Goal: Check status: Check status

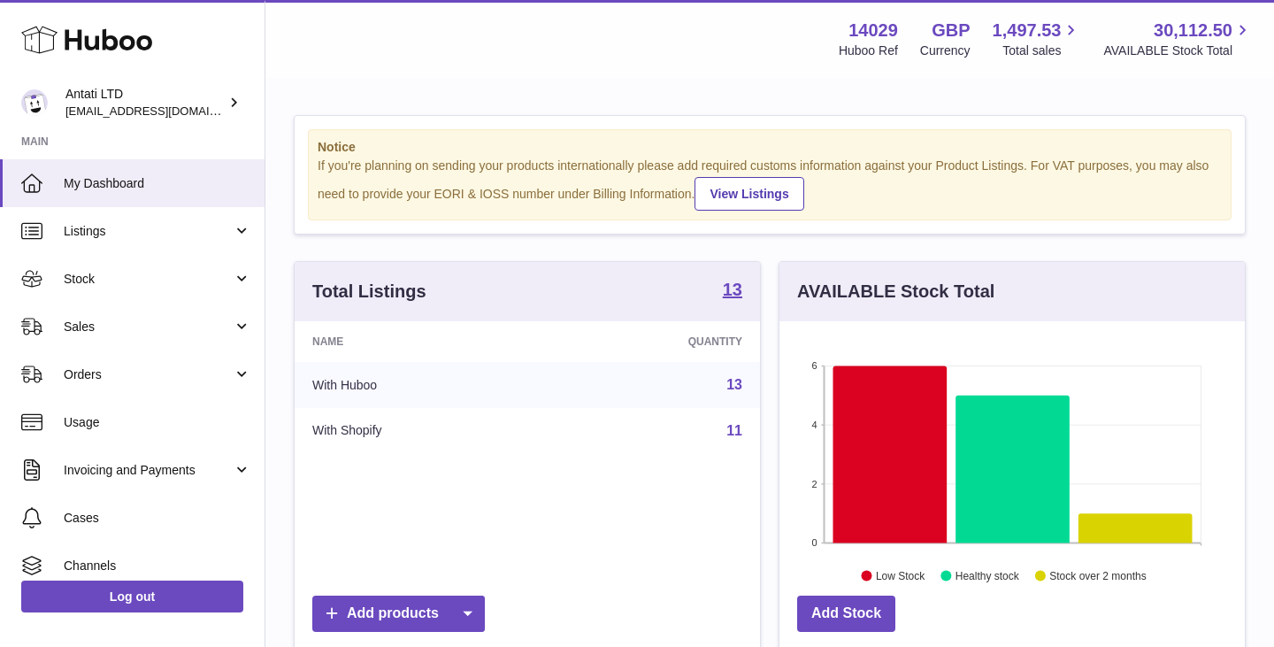
scroll to position [276, 465]
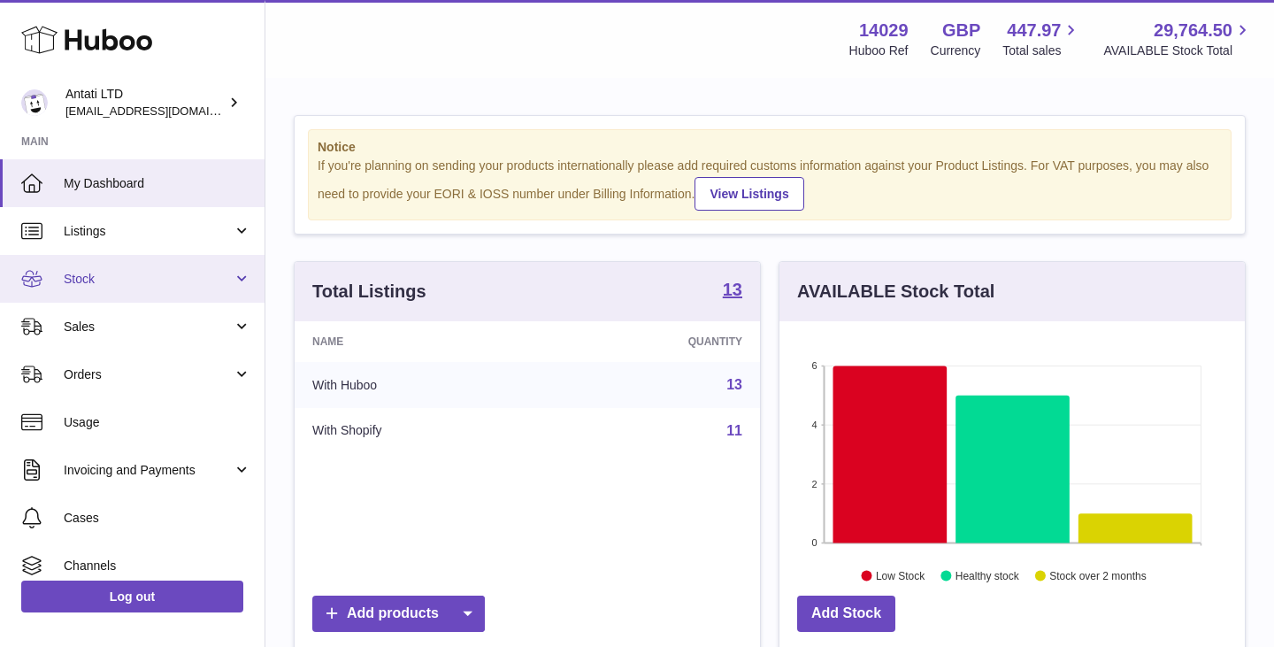
click at [210, 288] on link "Stock" at bounding box center [132, 279] width 264 height 48
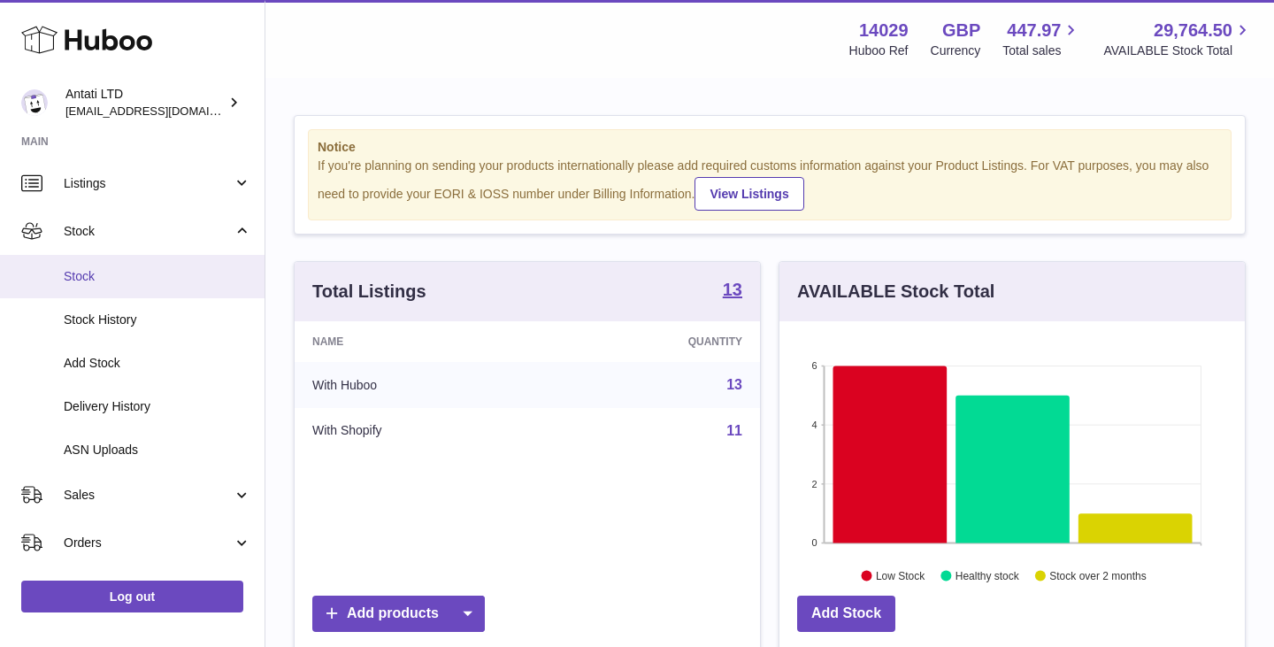
scroll to position [65, 0]
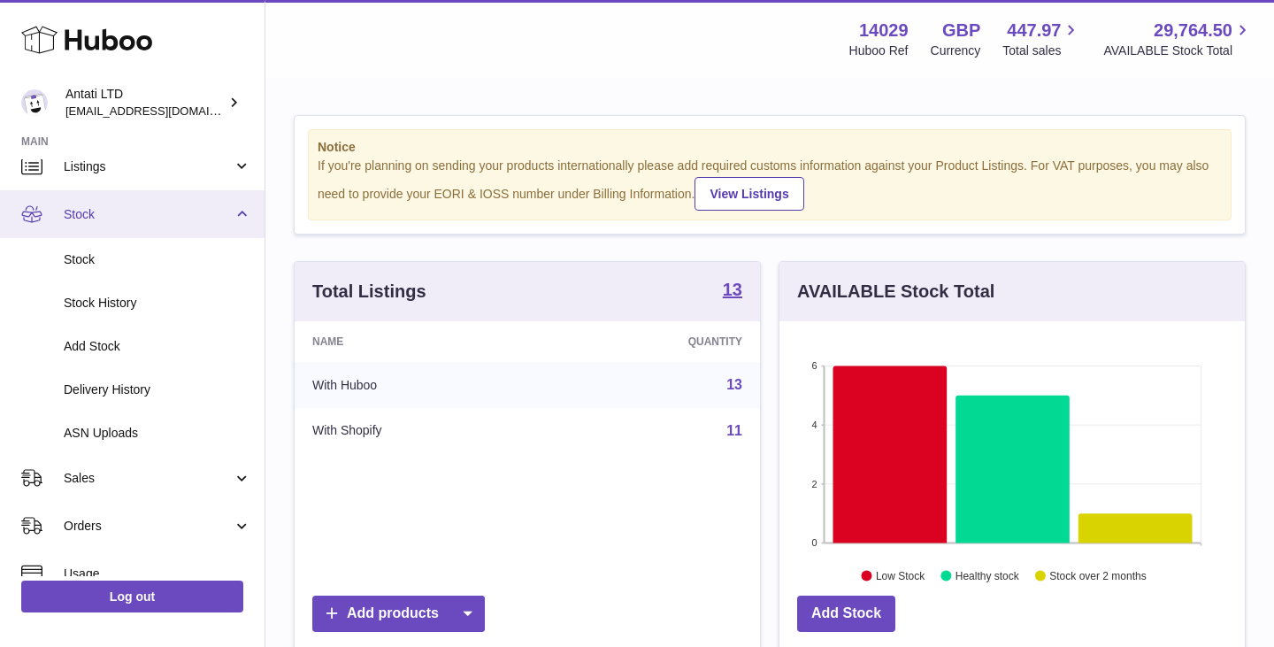
click at [187, 215] on span "Stock" at bounding box center [148, 214] width 169 height 17
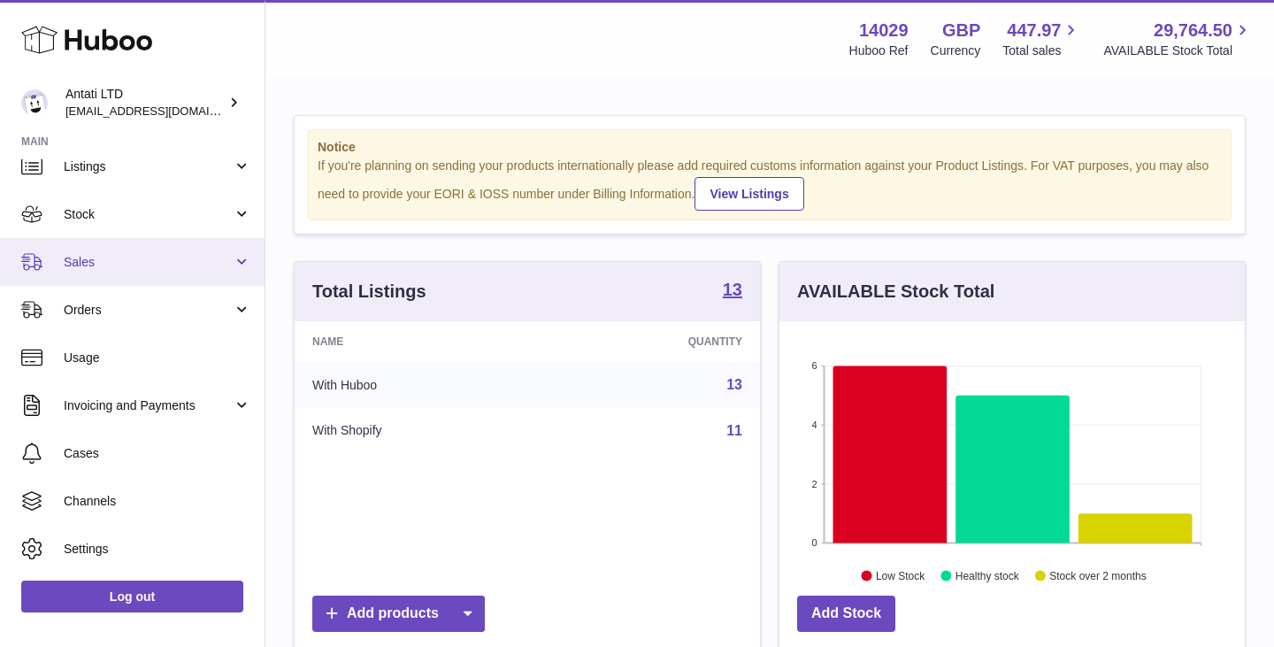
click at [184, 263] on span "Sales" at bounding box center [148, 262] width 169 height 17
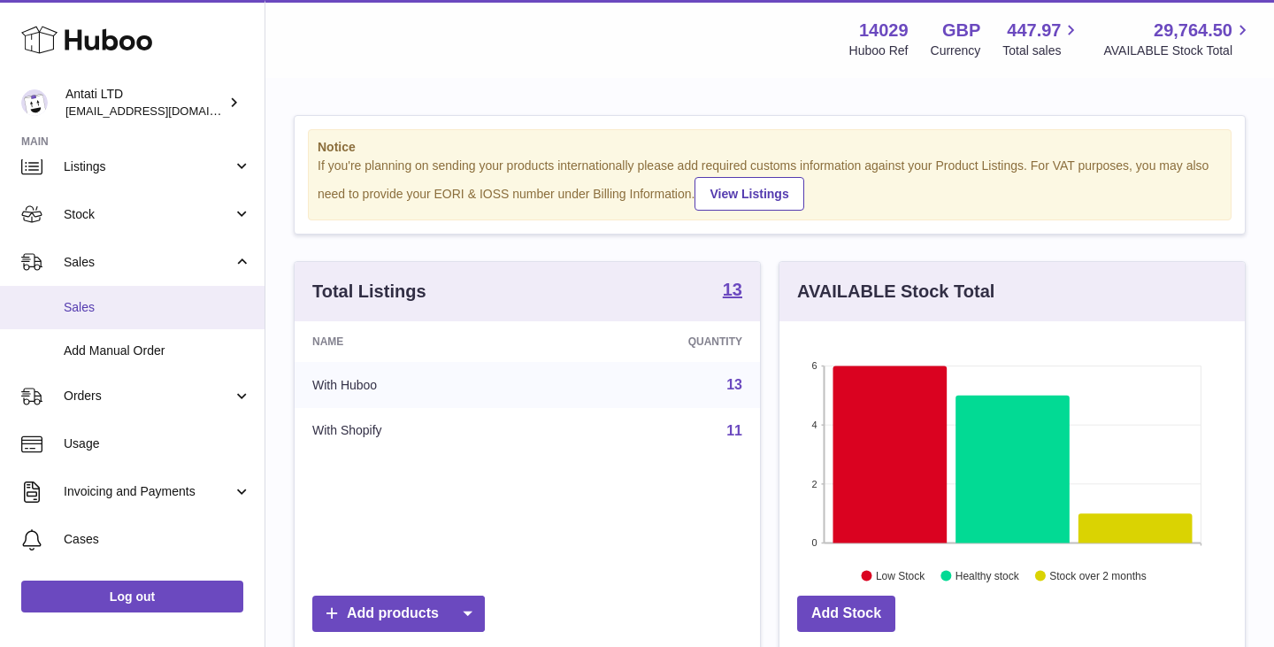
click at [86, 312] on span "Sales" at bounding box center [158, 307] width 188 height 17
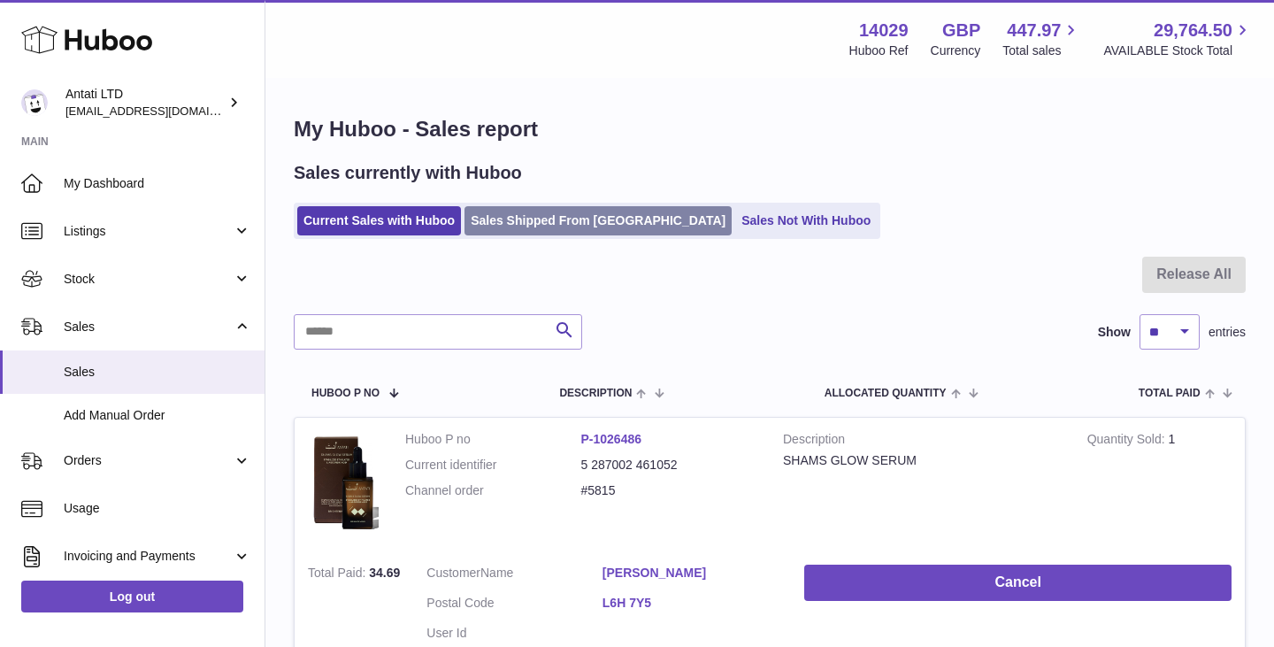
click at [595, 220] on link "Sales Shipped From [GEOGRAPHIC_DATA]" at bounding box center [597, 220] width 267 height 29
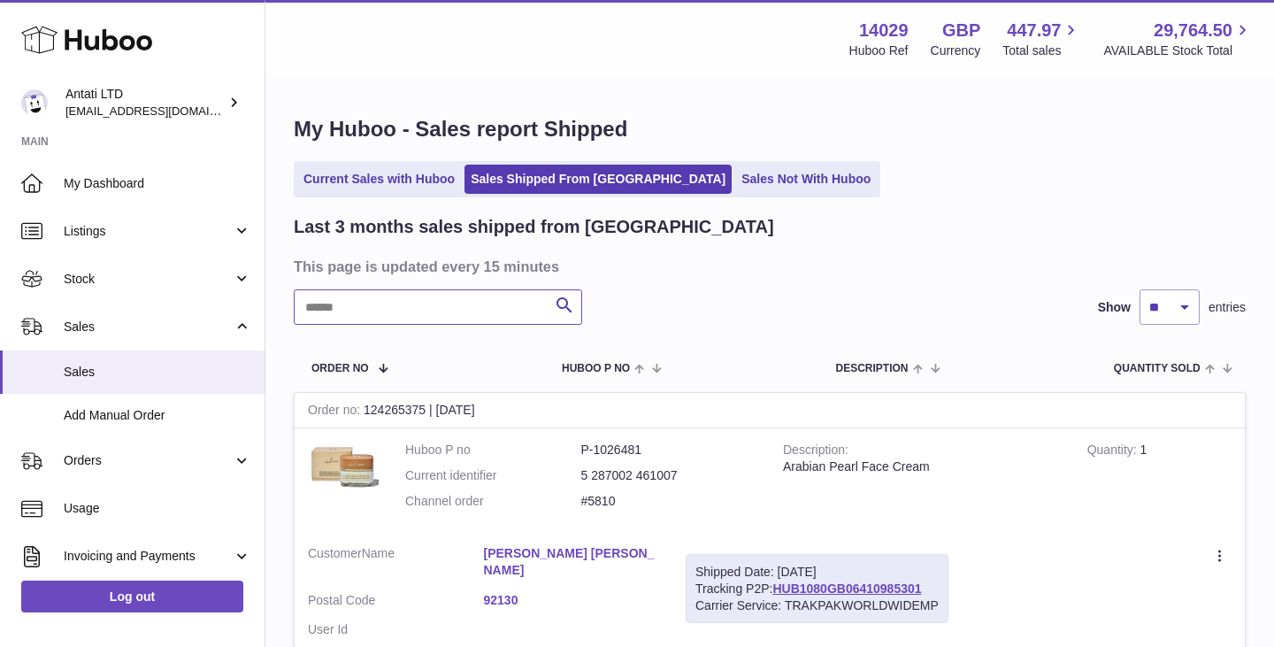
click at [480, 311] on input "text" at bounding box center [438, 306] width 288 height 35
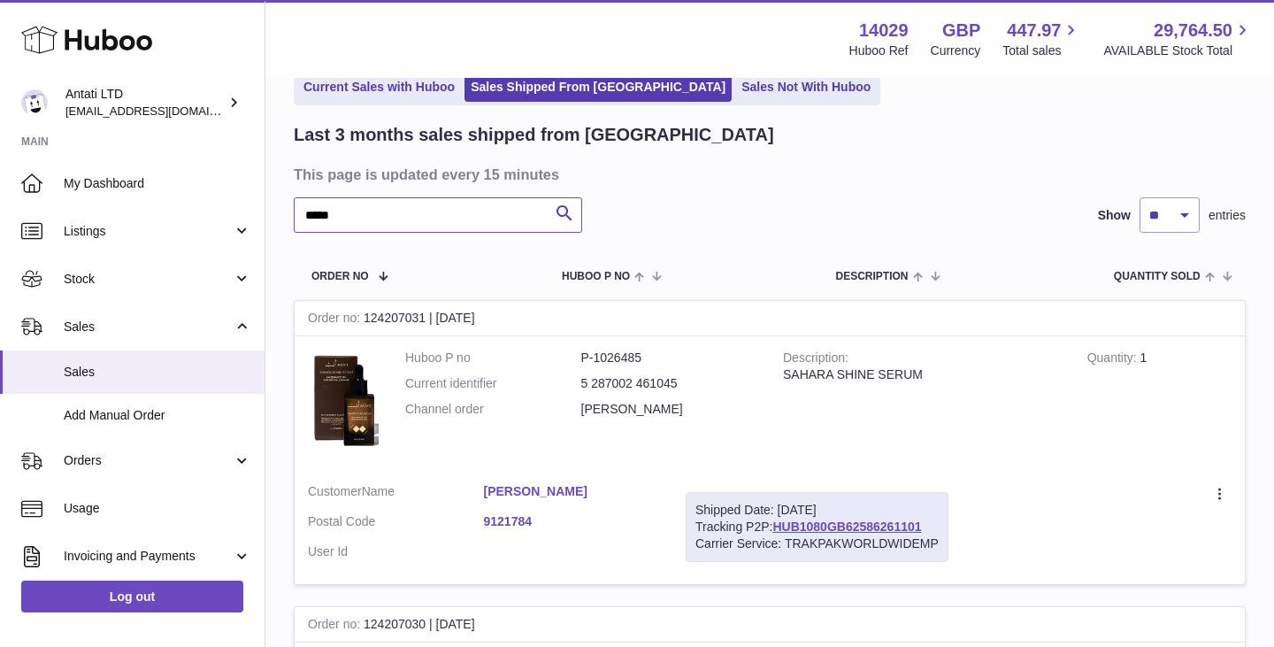
scroll to position [119, 0]
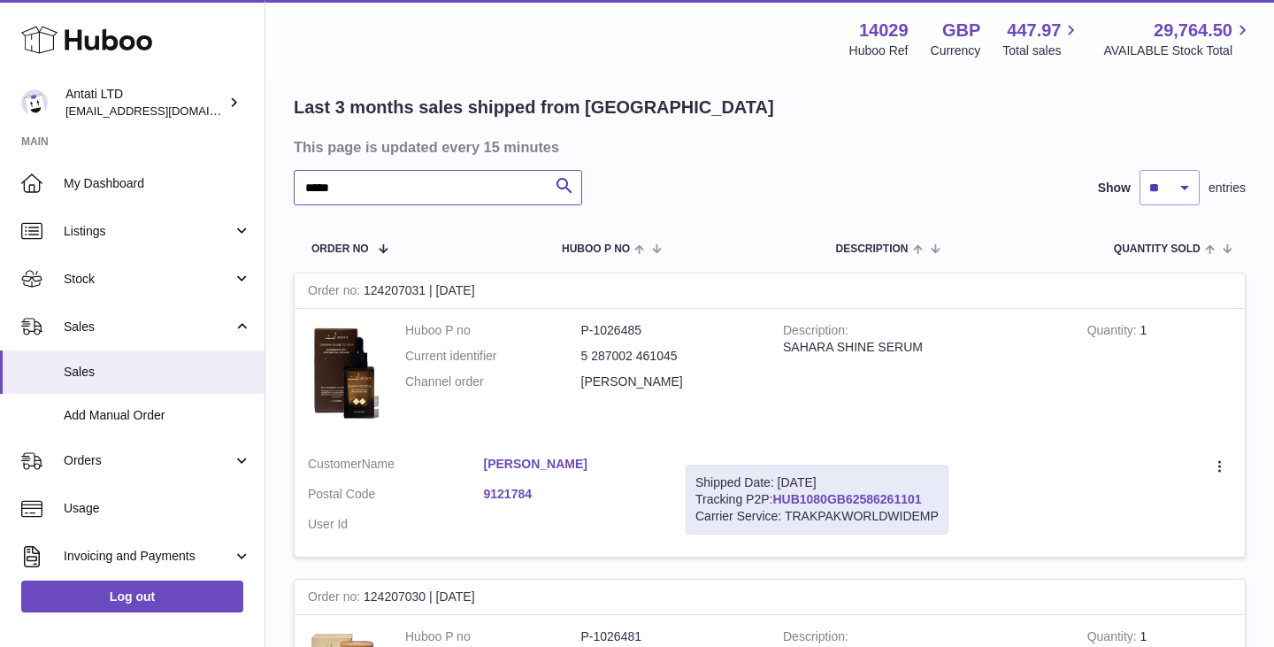
type input "*****"
click at [839, 501] on link "HUB1080GB62586261101" at bounding box center [846, 499] width 149 height 14
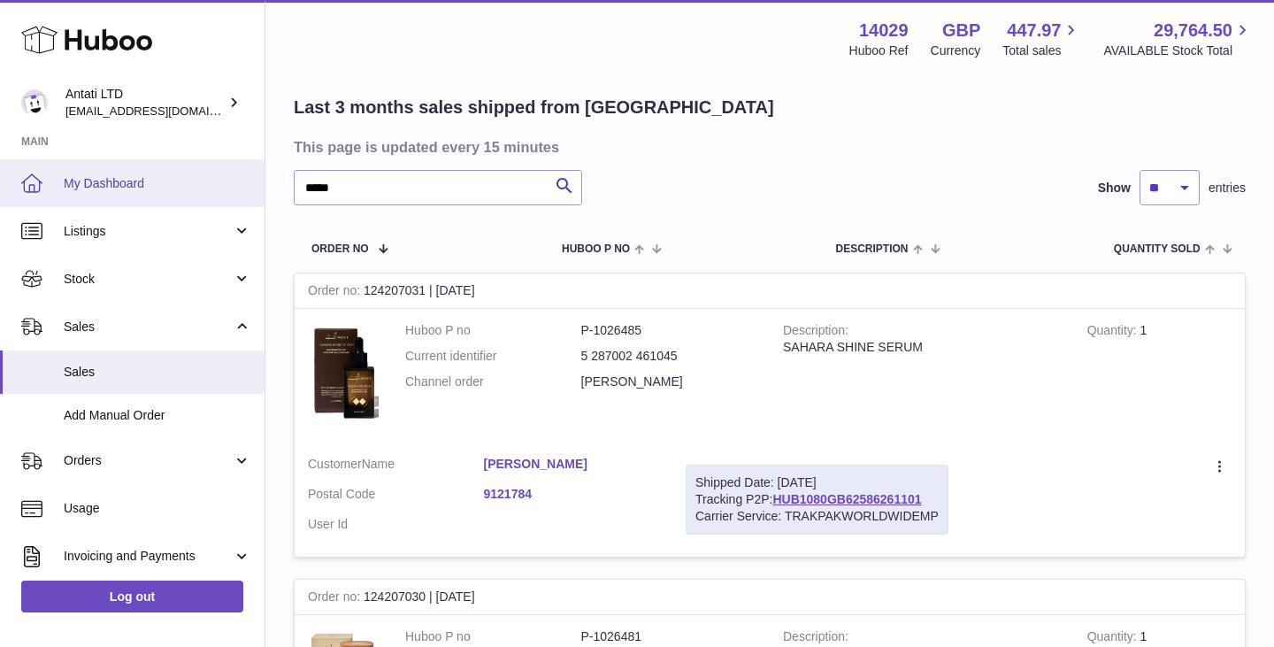
click at [104, 177] on span "My Dashboard" at bounding box center [158, 183] width 188 height 17
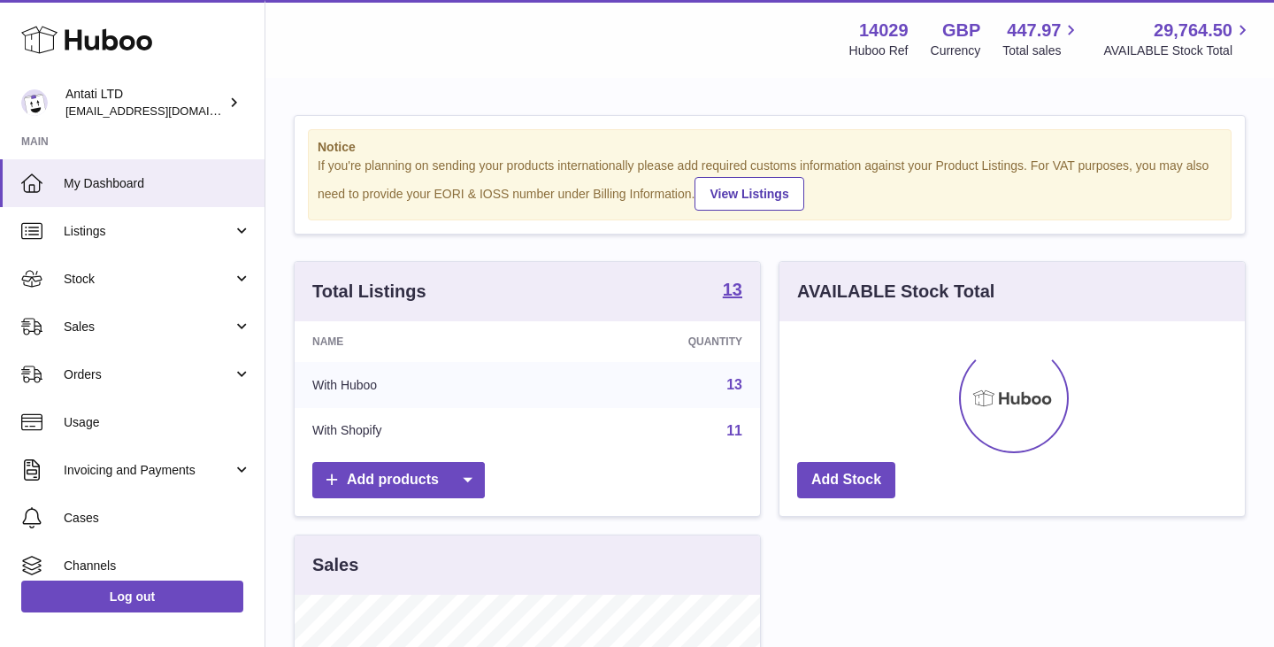
scroll to position [276, 465]
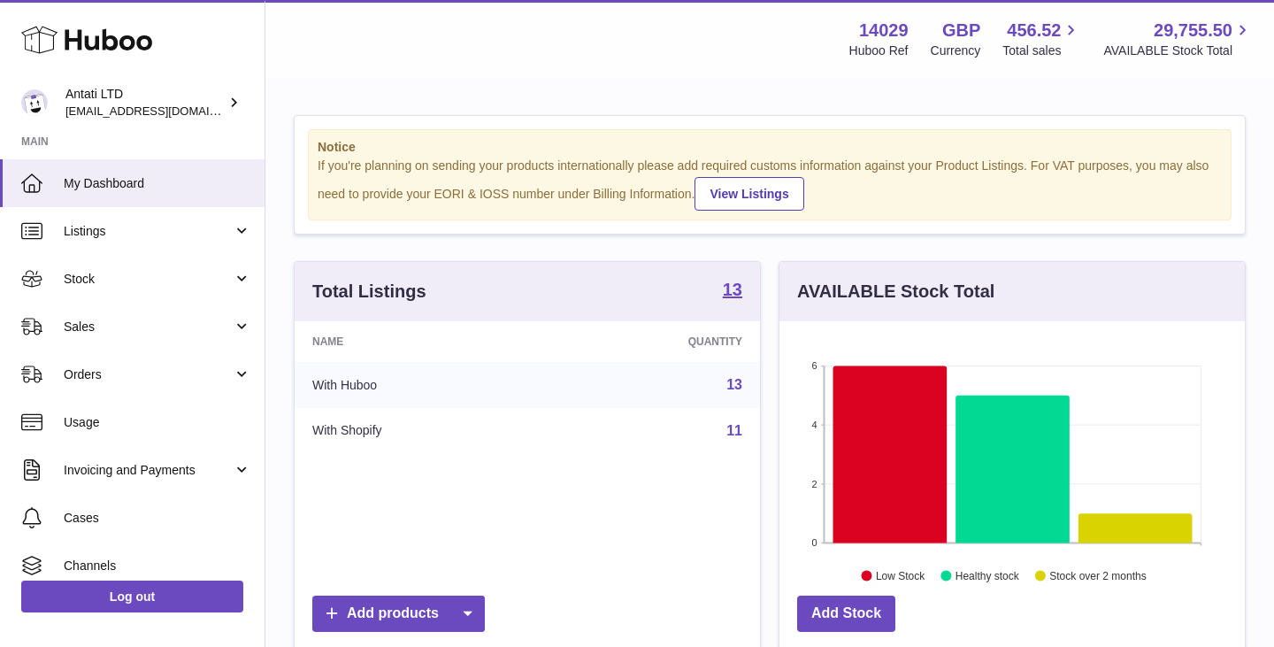
scroll to position [276, 465]
